Goal: Transaction & Acquisition: Purchase product/service

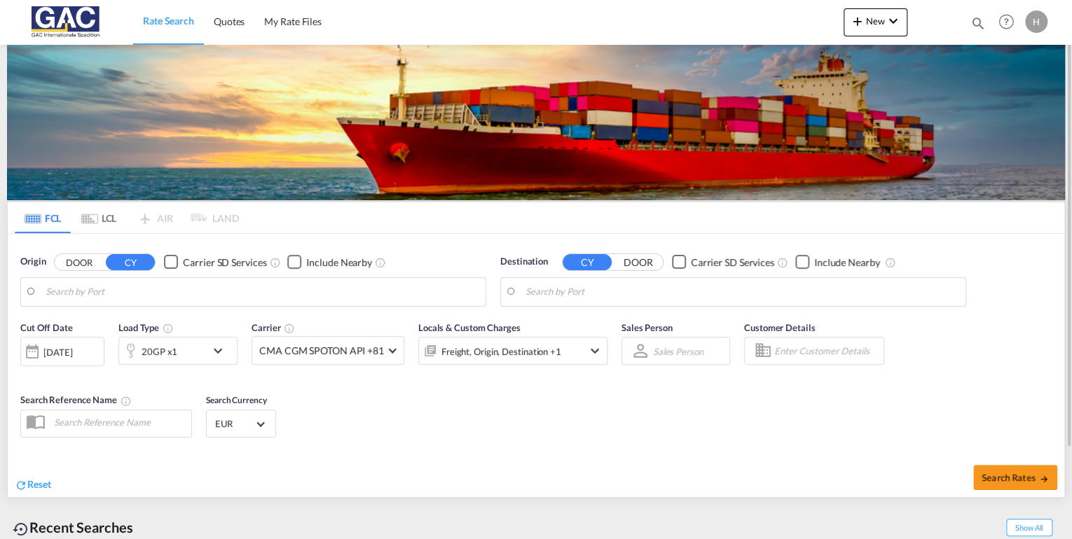
type input "[GEOGRAPHIC_DATA], DEBRV"
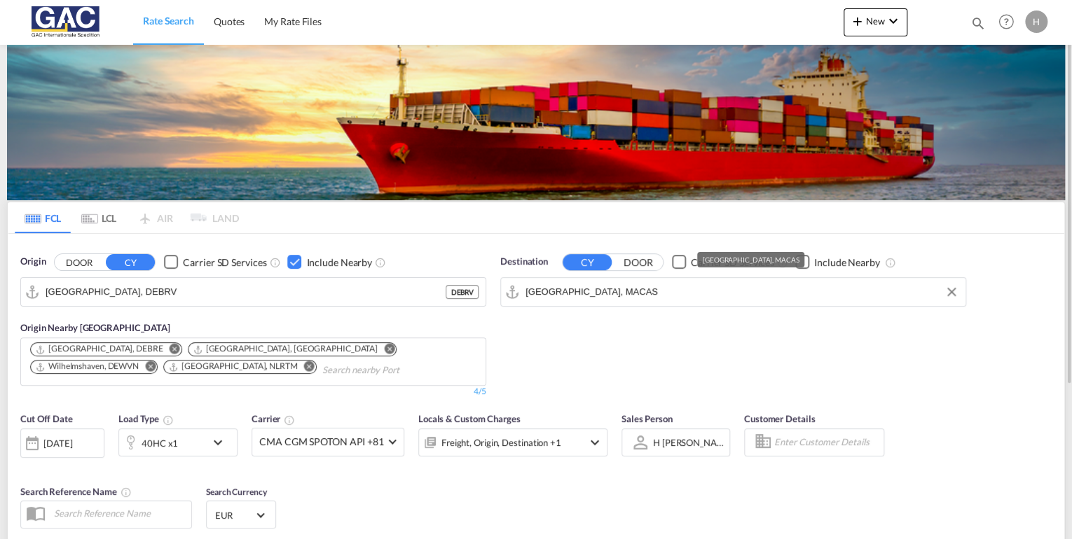
click at [678, 297] on input "[GEOGRAPHIC_DATA], MACAS" at bounding box center [741, 292] width 433 height 21
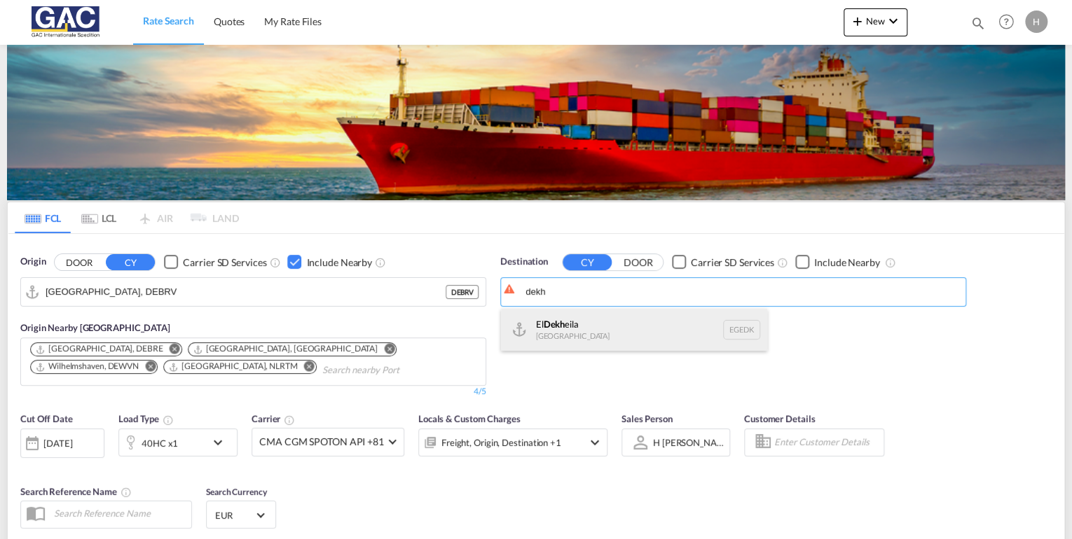
click at [579, 317] on div "El Dekh eila [GEOGRAPHIC_DATA] [GEOGRAPHIC_DATA]" at bounding box center [634, 330] width 266 height 42
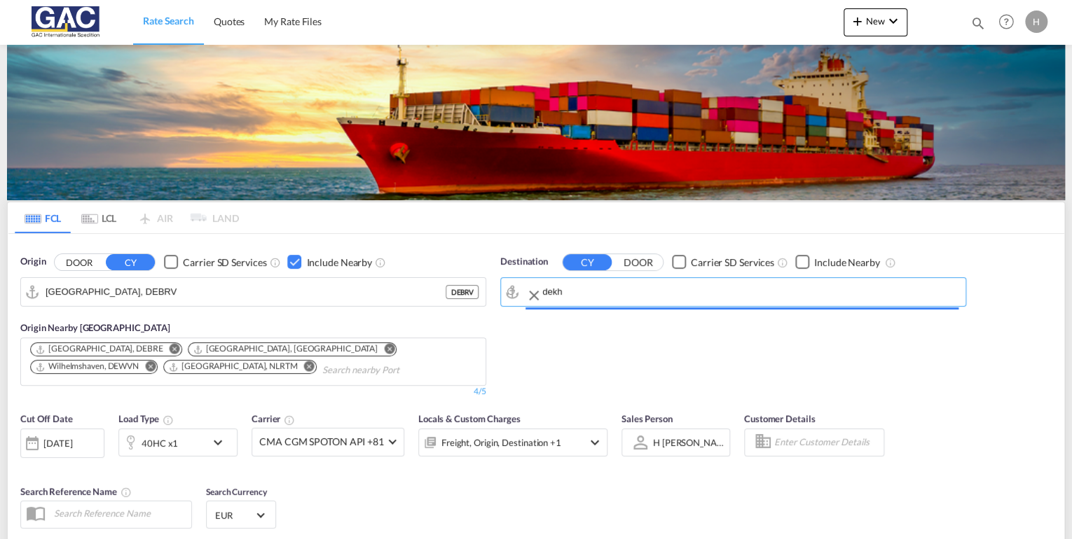
type input "El Dekheila, EGEDK"
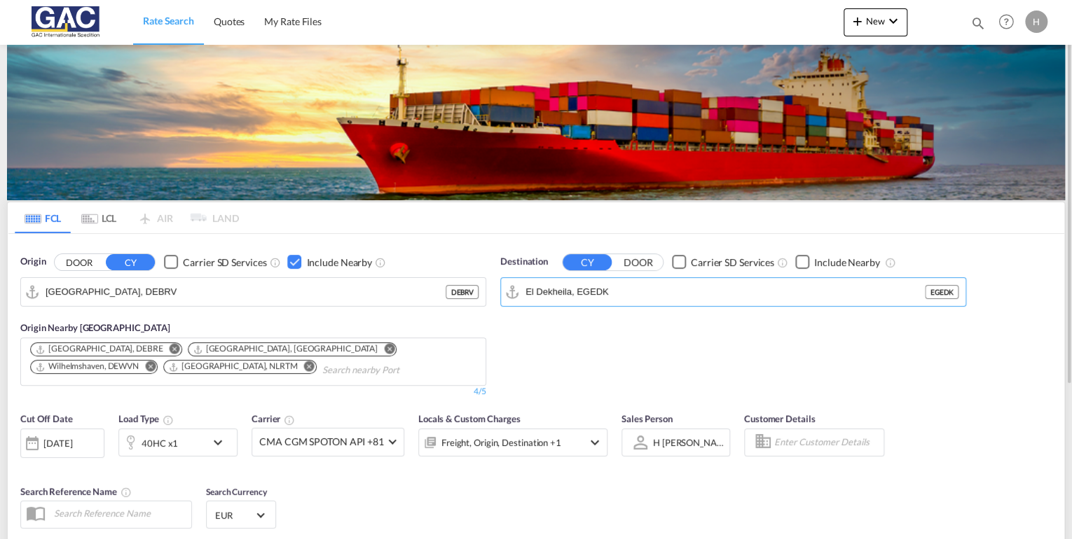
click at [802, 260] on div "Checkbox No Ink" at bounding box center [802, 262] width 14 height 14
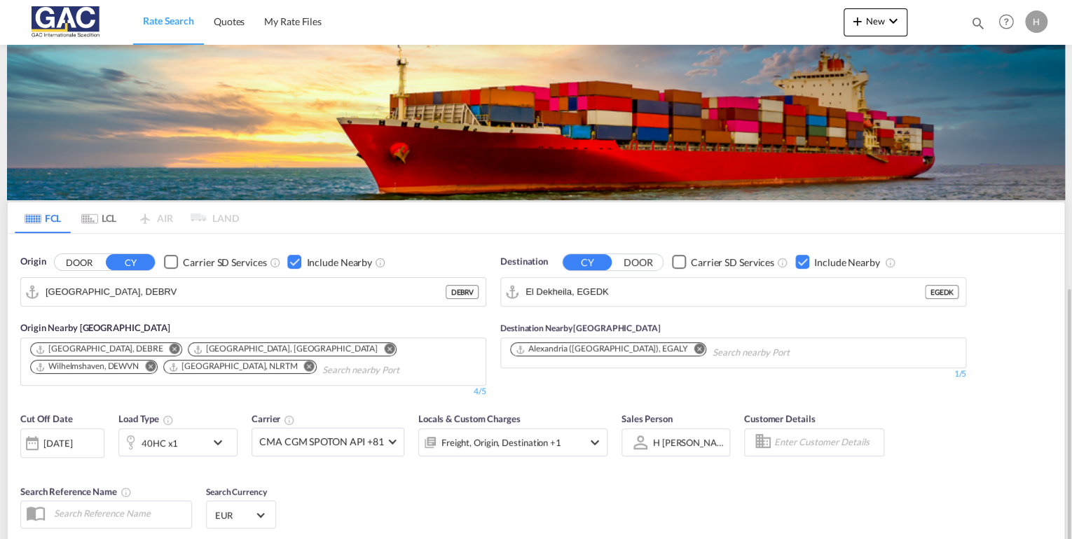
scroll to position [168, 0]
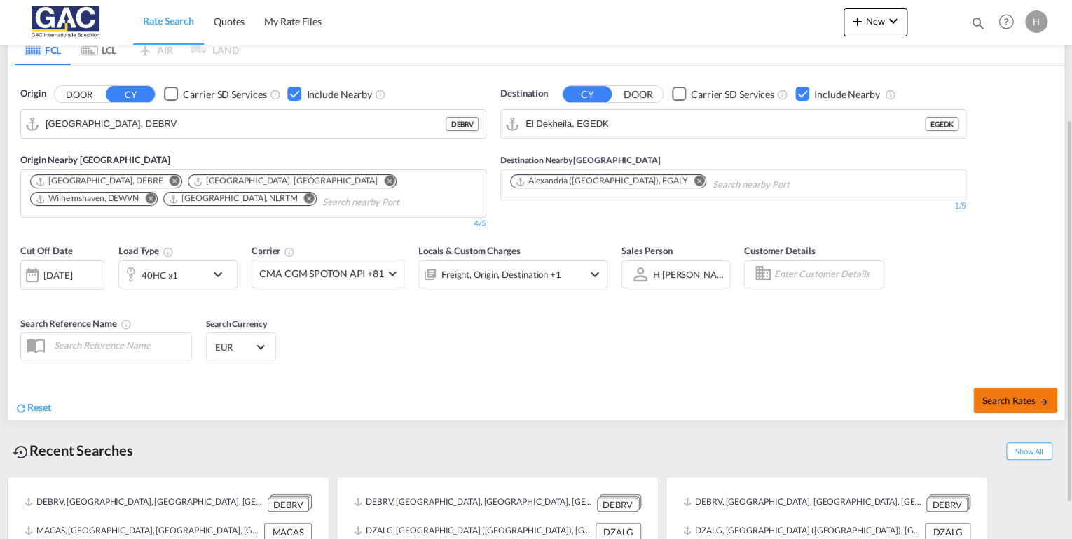
click at [1010, 399] on span "Search Rates" at bounding box center [1014, 400] width 67 height 11
type input "DEBRV to EGEDK / [DATE]"
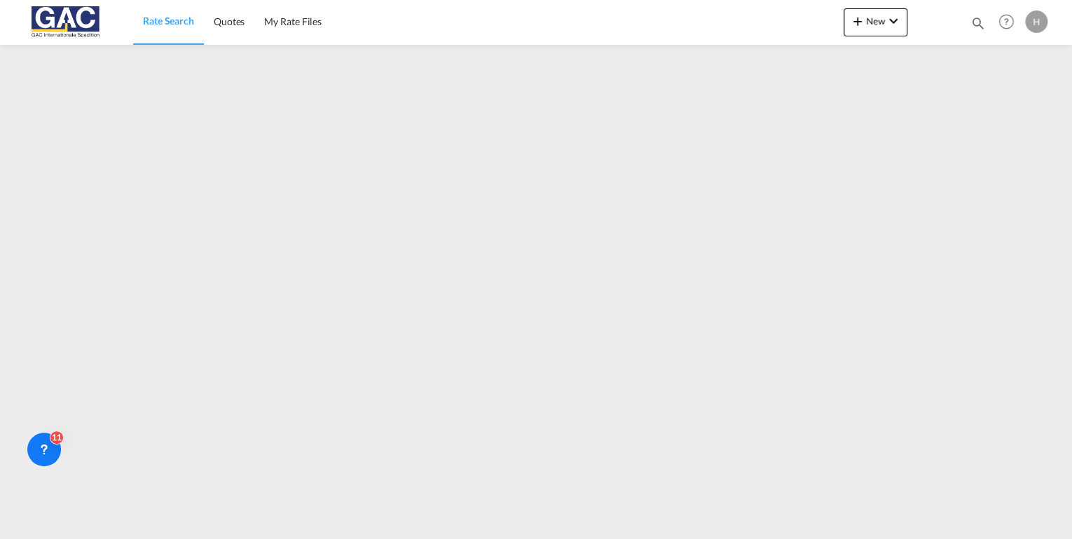
click at [182, 23] on span "Rate Search" at bounding box center [168, 21] width 51 height 12
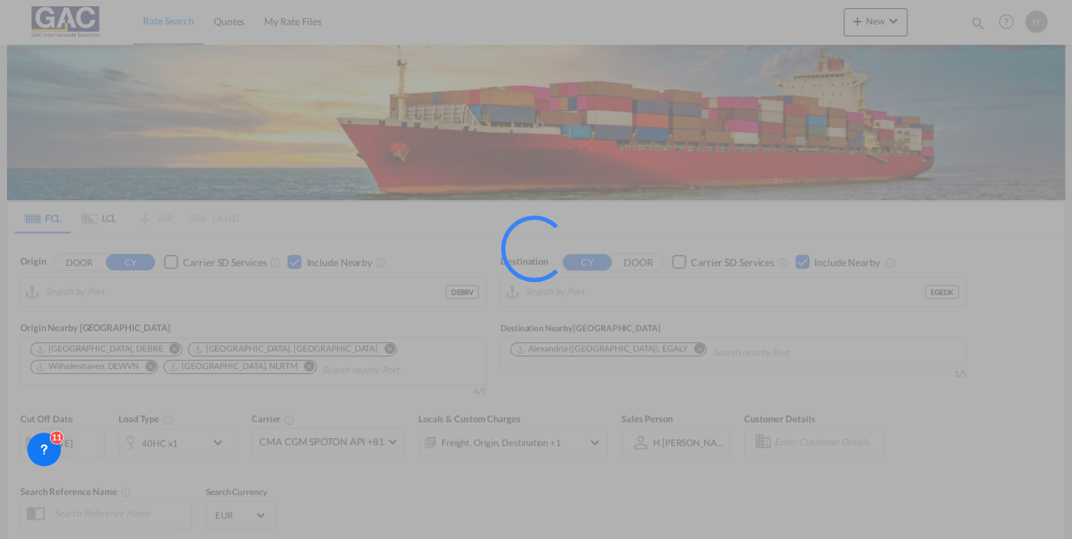
type input "[GEOGRAPHIC_DATA], DEBRV"
type input "El Dekheila, EGEDK"
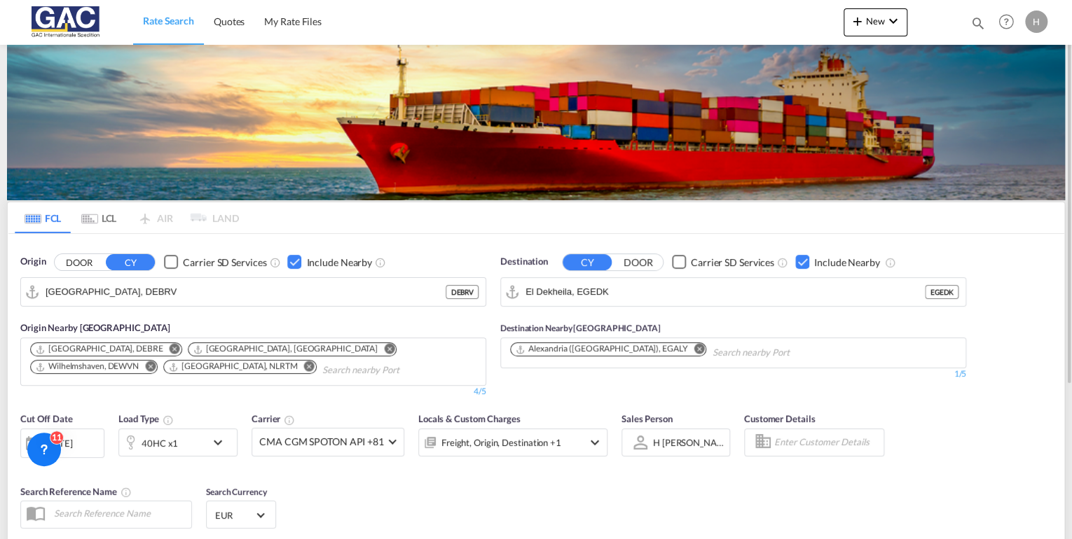
click at [181, 443] on div "40HC x1" at bounding box center [162, 443] width 87 height 28
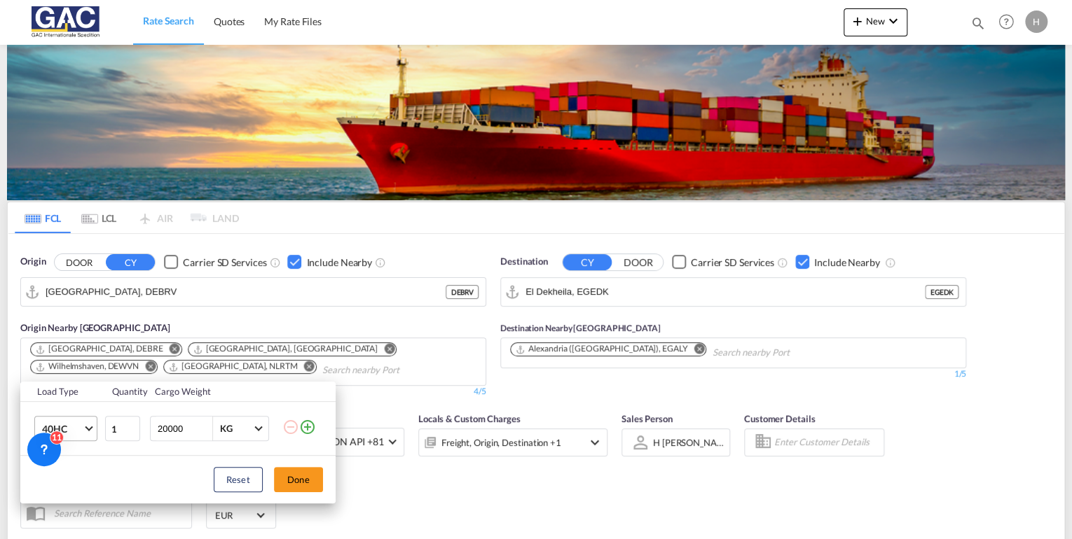
click at [80, 423] on span "40HC" at bounding box center [62, 429] width 41 height 14
click at [74, 362] on md-option "20GP" at bounding box center [77, 362] width 95 height 34
click at [288, 479] on button "Done" at bounding box center [298, 479] width 49 height 25
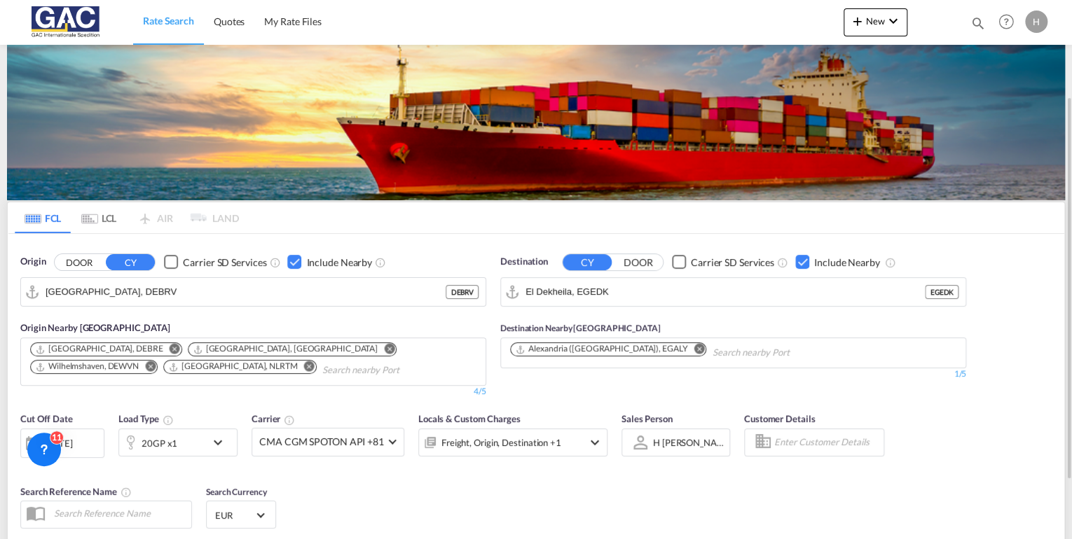
scroll to position [112, 0]
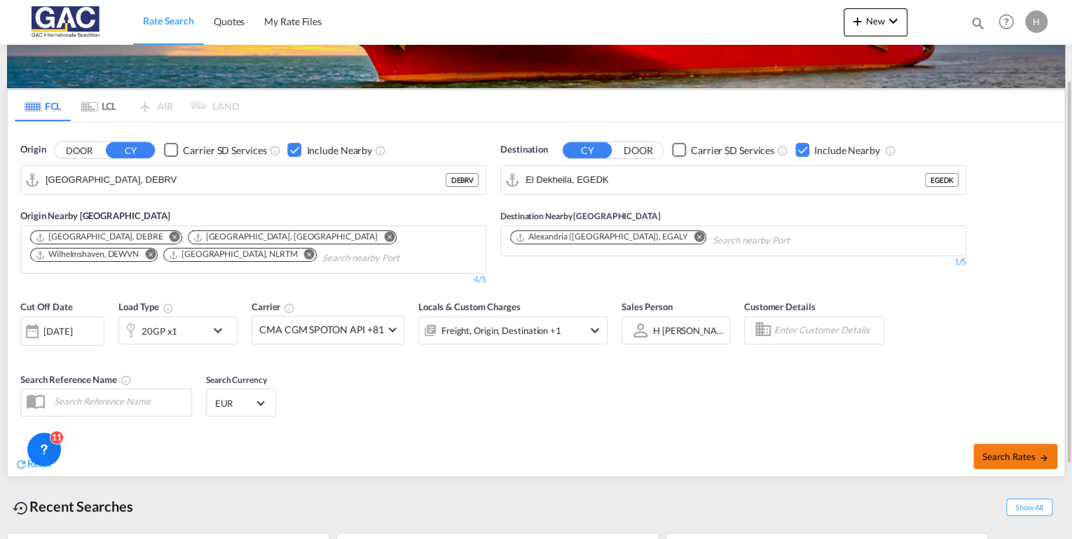
click at [993, 453] on span "Search Rates" at bounding box center [1014, 456] width 67 height 11
type input "DEBRV to EGEDK / [DATE]"
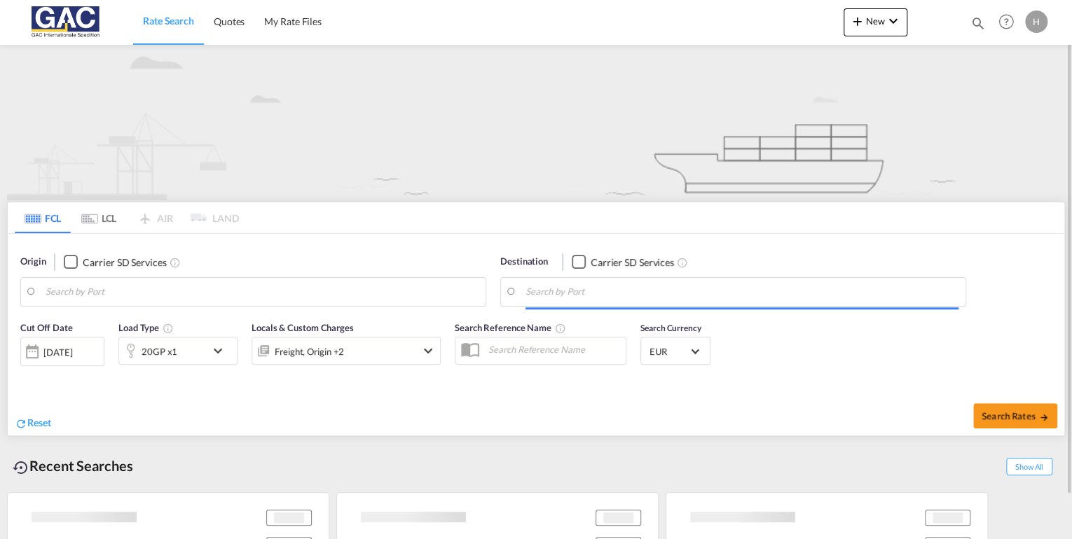
type input "[GEOGRAPHIC_DATA], DEBRV"
type input "El Dekheila, EGEDK"
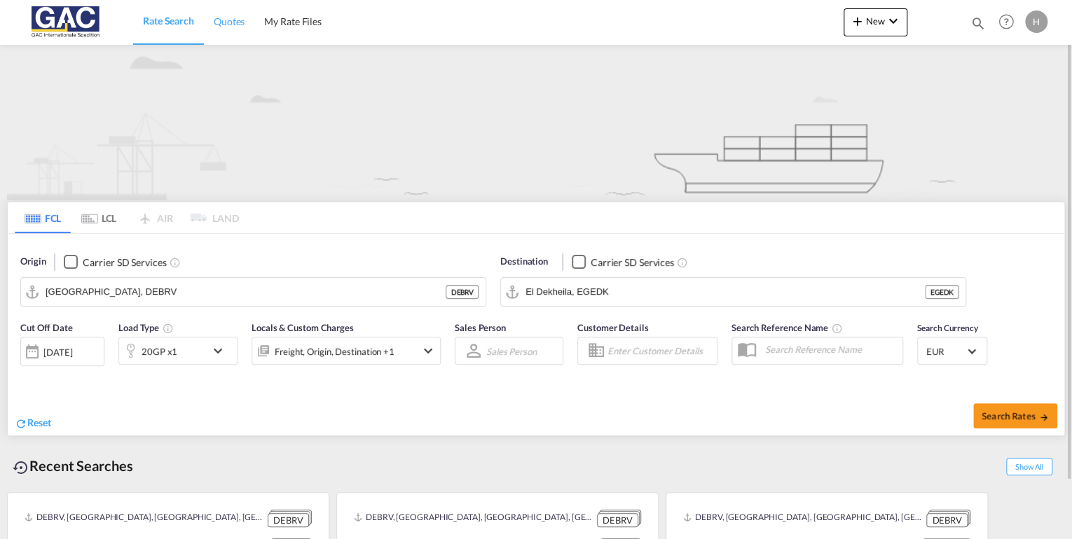
click at [235, 20] on span "Quotes" at bounding box center [229, 21] width 31 height 12
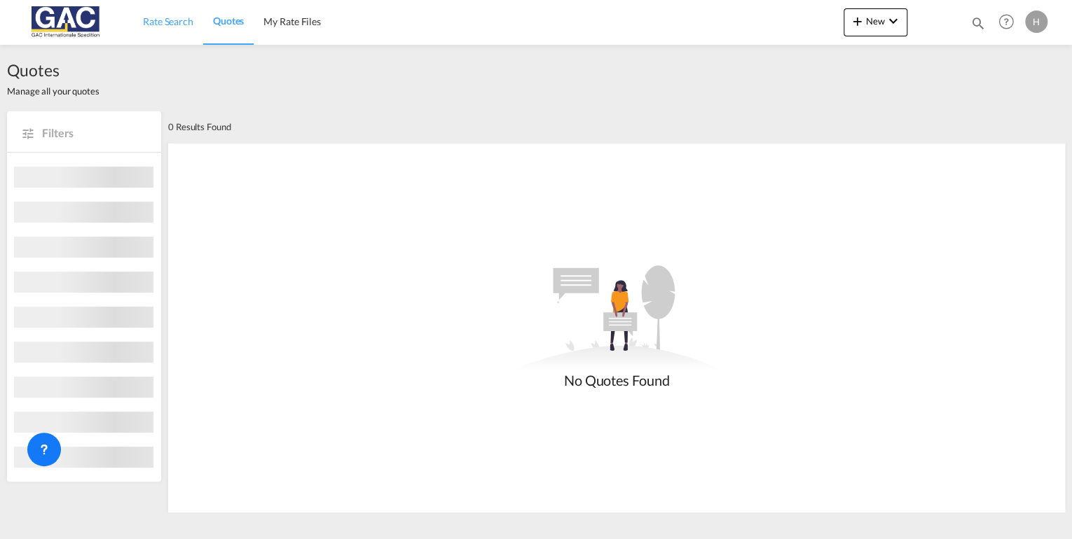
click at [174, 18] on span "Rate Search" at bounding box center [168, 21] width 50 height 12
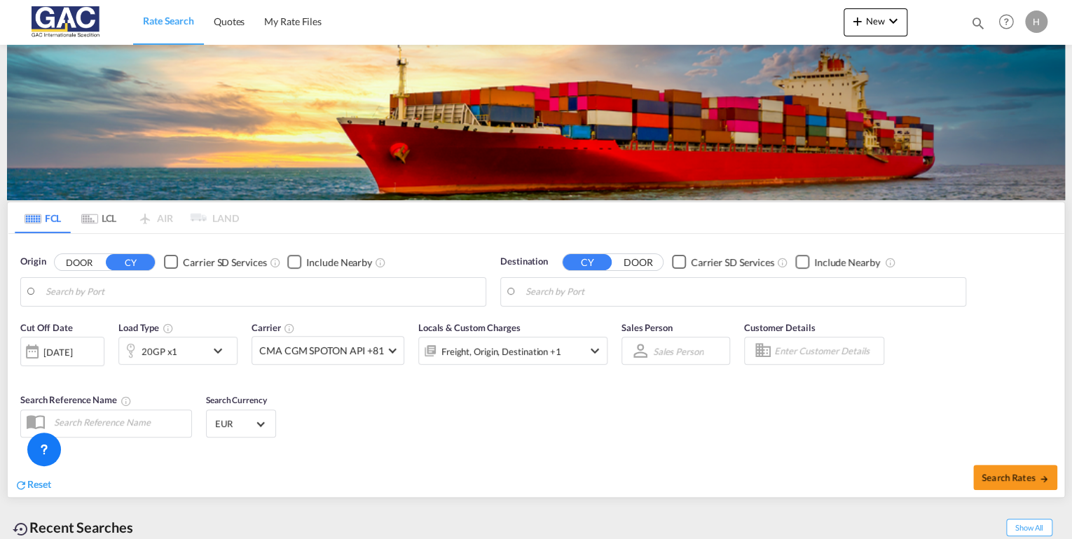
type input "[GEOGRAPHIC_DATA], DEBRV"
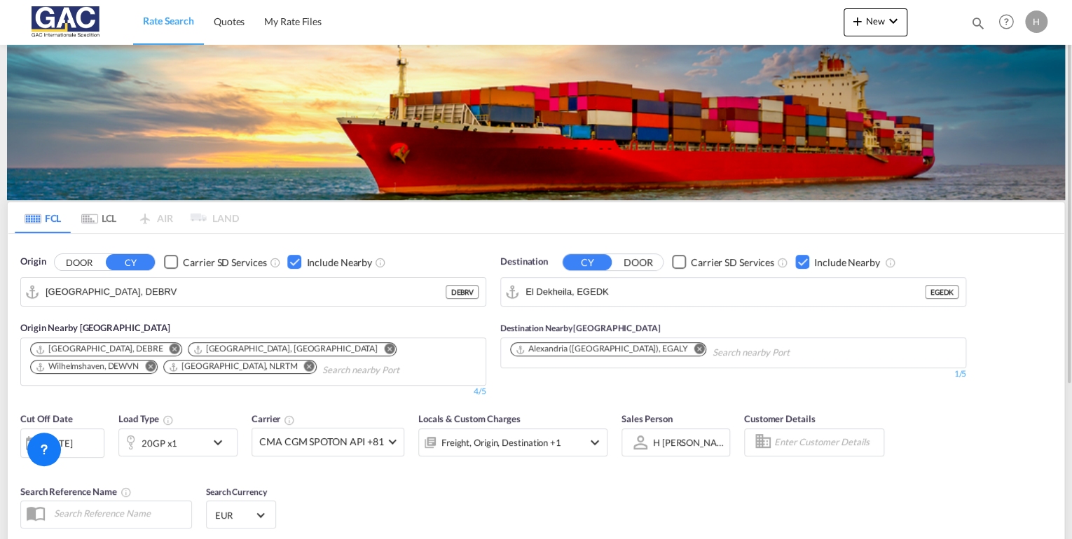
click at [799, 262] on div "Checkbox No Ink" at bounding box center [802, 262] width 14 height 14
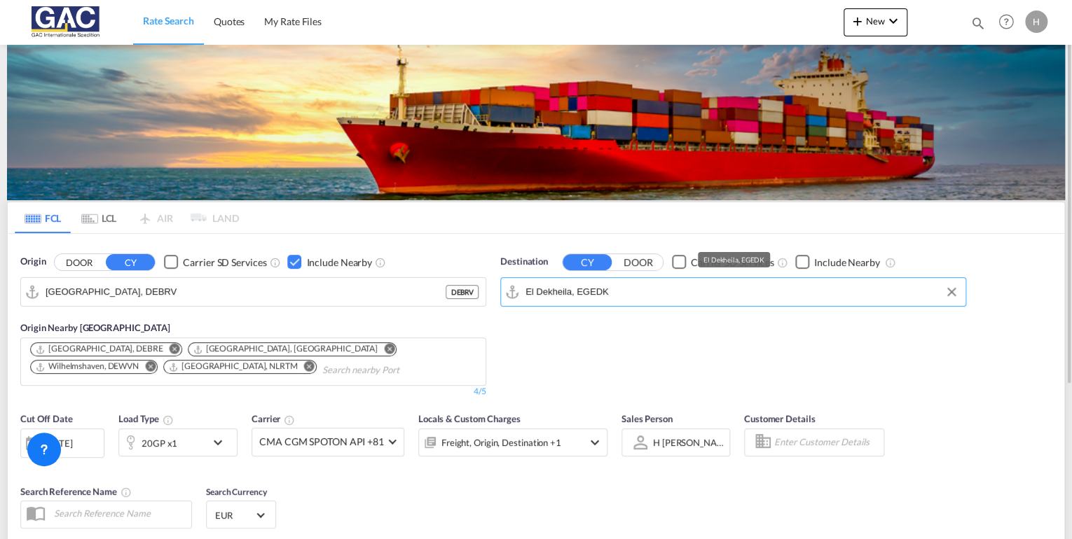
click at [681, 294] on input "El Dekheila, EGEDK" at bounding box center [741, 292] width 433 height 21
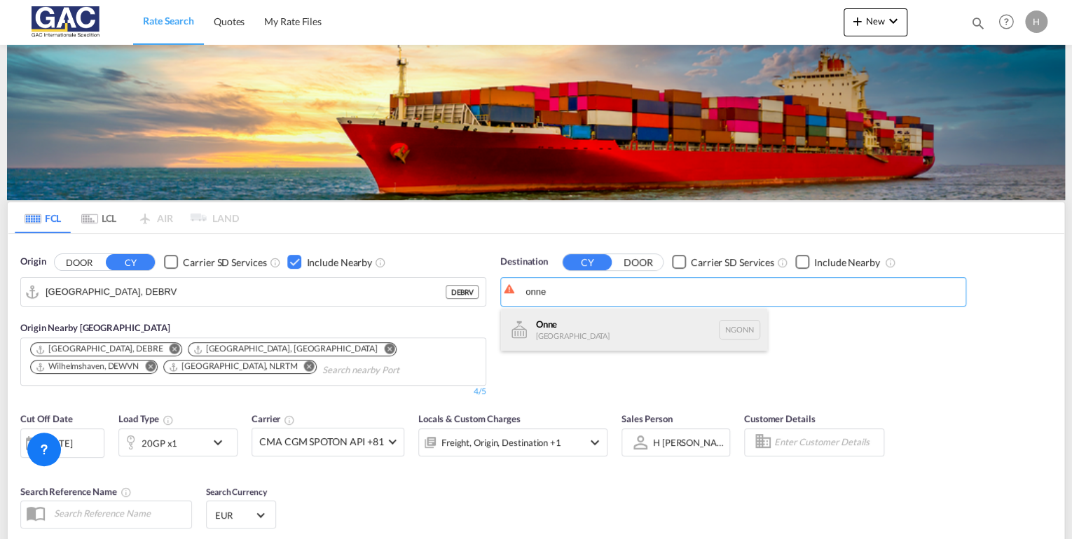
click at [582, 317] on div "Onne Nigeria NGONN" at bounding box center [634, 330] width 266 height 42
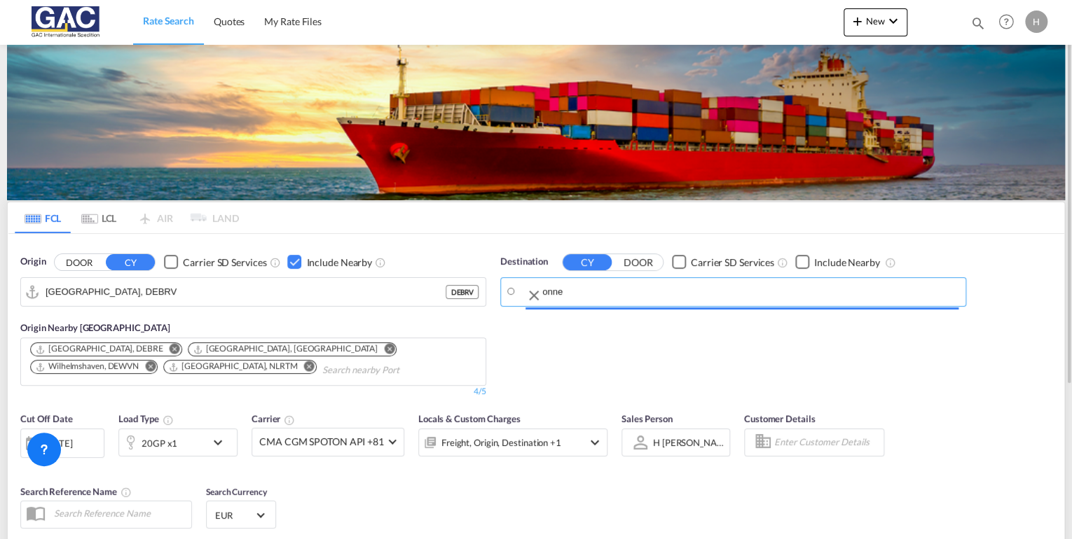
type input "Onne, NGONN"
click at [803, 258] on div "Checkbox No Ink" at bounding box center [802, 262] width 14 height 14
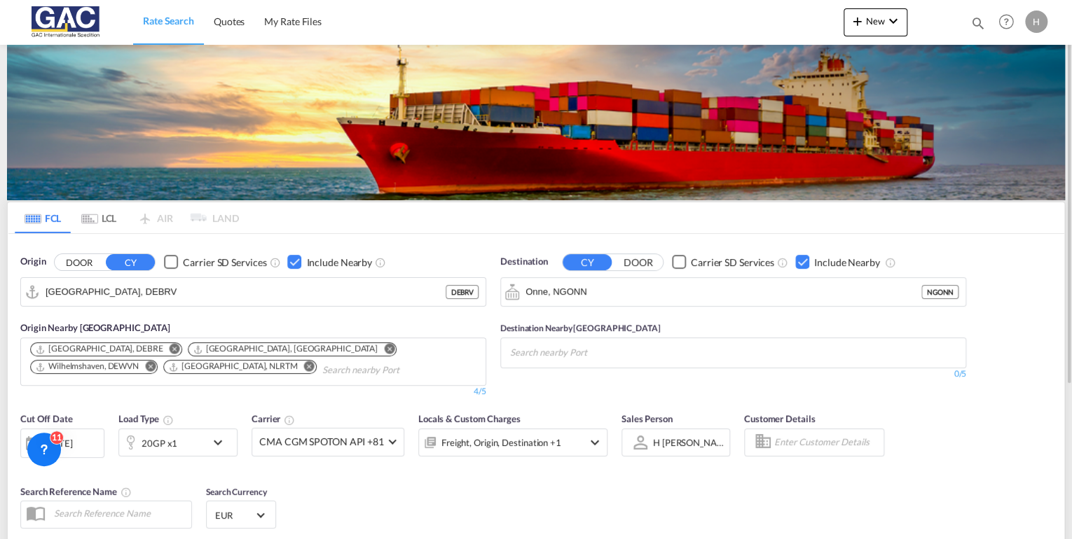
click at [803, 258] on div "Checkbox No Ink" at bounding box center [802, 262] width 14 height 14
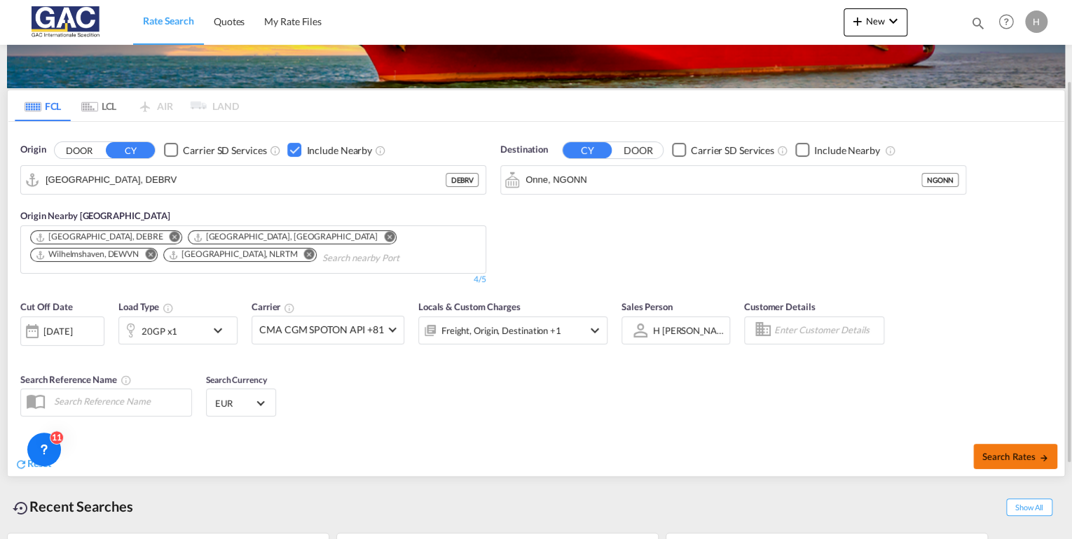
click at [985, 457] on span "Search Rates" at bounding box center [1014, 456] width 67 height 11
type input "DEBRV to NGONN / 18 Aug 2025"
